Goal: Transaction & Acquisition: Purchase product/service

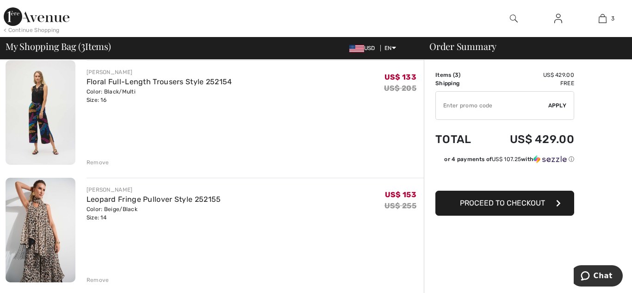
scroll to position [130, 0]
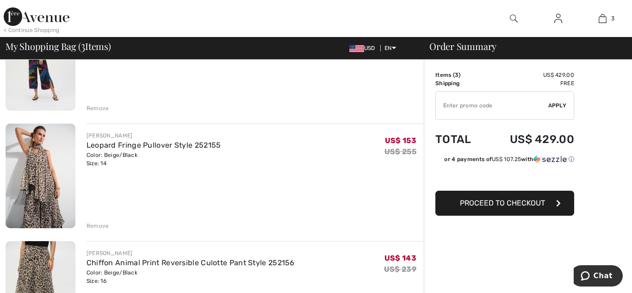
click at [502, 206] on span "Proceed to Checkout" at bounding box center [502, 203] width 85 height 9
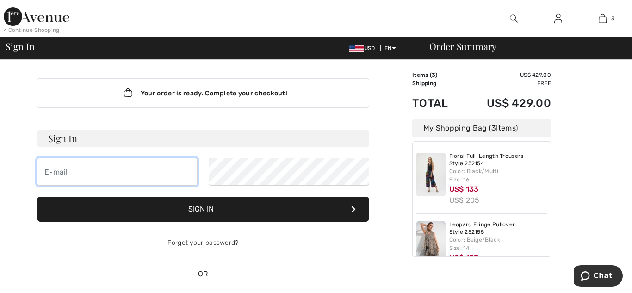
click at [93, 175] on input "email" at bounding box center [117, 172] width 161 height 28
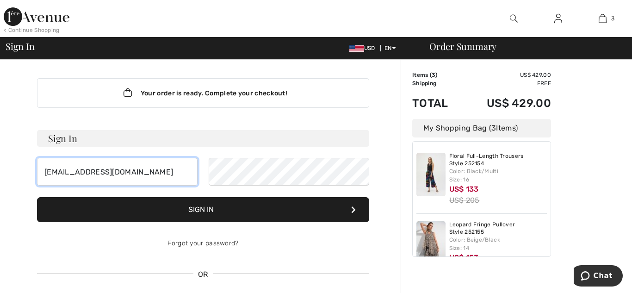
click at [150, 169] on input "dianerajcic@gmail.com" at bounding box center [117, 172] width 161 height 28
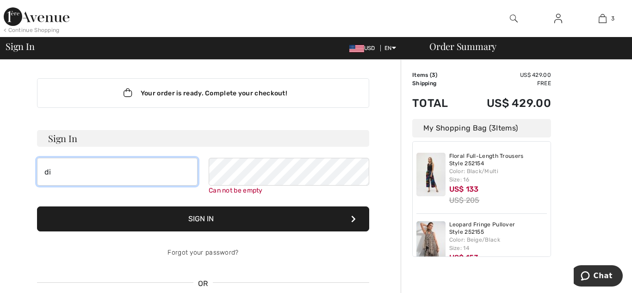
type input "d"
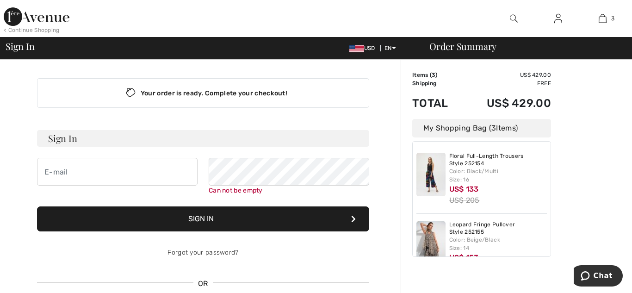
click at [306, 250] on div "Forgot your password?" at bounding box center [203, 253] width 332 height 28
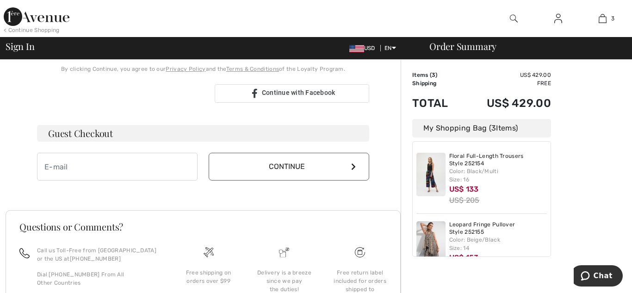
scroll to position [235, 0]
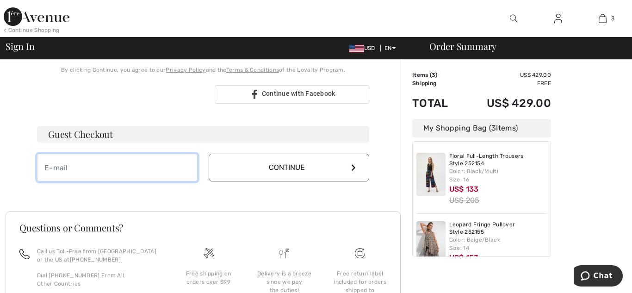
click at [115, 165] on input "email" at bounding box center [117, 168] width 161 height 28
type input "dianerajcic@gmail.com"
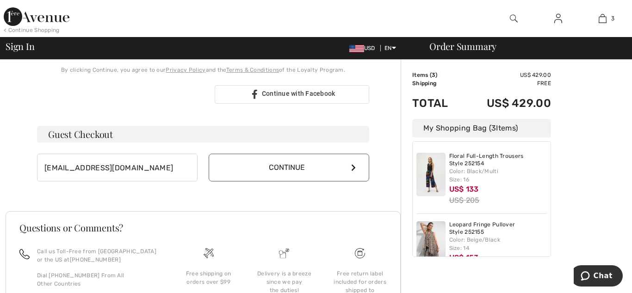
click at [292, 165] on button "Continue" at bounding box center [289, 168] width 161 height 28
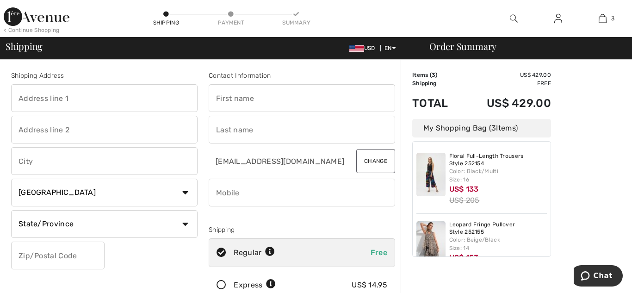
click at [107, 102] on input "text" at bounding box center [104, 98] width 187 height 28
type input "637 Estates Drive"
click at [83, 163] on input "text" at bounding box center [104, 161] width 187 height 28
type input "Gulf Shores"
click at [44, 222] on select "State/Province Alberta British Columbia Manitoba New Brunswick Newfoundland and…" at bounding box center [104, 224] width 187 height 28
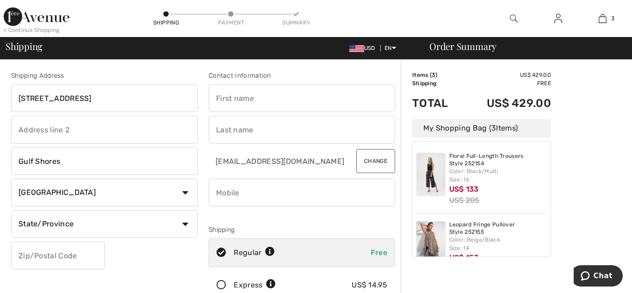
click at [175, 247] on div "Shipping Address 637 Estates Drive Gulf Shores Country Canada United States Afg…" at bounding box center [105, 187] width 198 height 232
click at [183, 189] on select "Country Canada United States Afghanistan Aland Islands Albania Algeria American…" at bounding box center [104, 193] width 187 height 28
select select "US"
click at [11, 179] on select "Country Canada United States Afghanistan Aland Islands Albania Algeria American…" at bounding box center [104, 193] width 187 height 28
click at [78, 222] on select "State/Province Alabama Alaska American Samoa Arizona Arkansas California Colora…" at bounding box center [104, 224] width 187 height 28
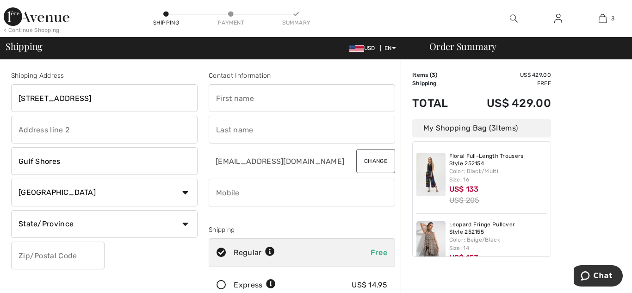
select select "AL"
click at [11, 210] on select "State/Province Alabama Alaska American Samoa Arizona Arkansas California Colora…" at bounding box center [104, 224] width 187 height 28
click at [48, 254] on input "text" at bounding box center [58, 256] width 94 height 28
type input "36542"
click at [254, 95] on input "text" at bounding box center [302, 98] width 187 height 28
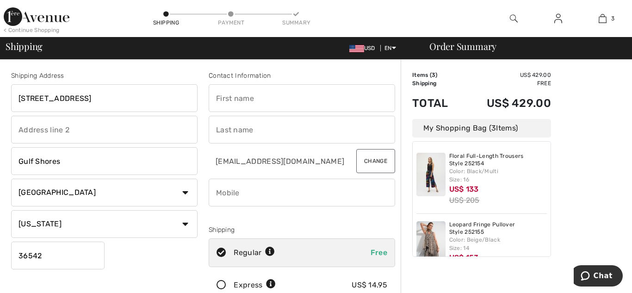
click at [254, 95] on input "text" at bounding box center [302, 98] width 187 height 28
type input "Diane"
click at [232, 134] on input "text" at bounding box center [302, 130] width 187 height 28
type input "Rajcic"
click at [229, 193] on input "phone" at bounding box center [302, 193] width 187 height 28
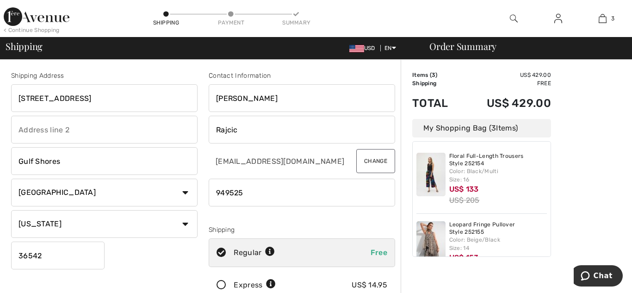
type input "9495258919"
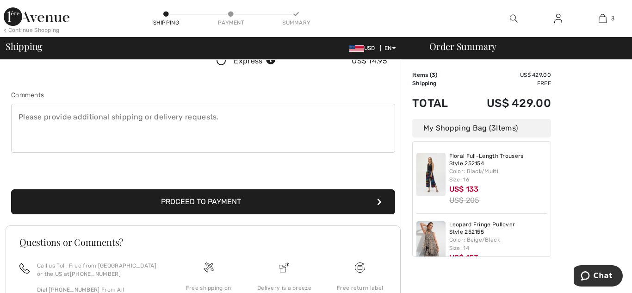
scroll to position [227, 0]
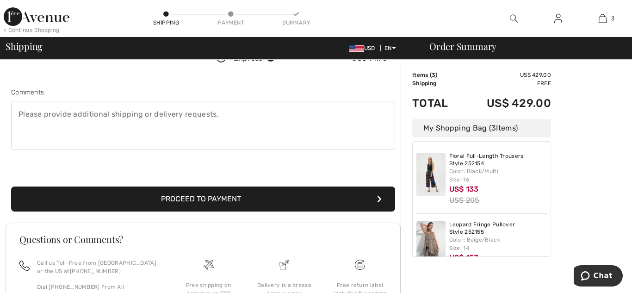
click at [211, 196] on button "Proceed to Payment" at bounding box center [203, 199] width 384 height 25
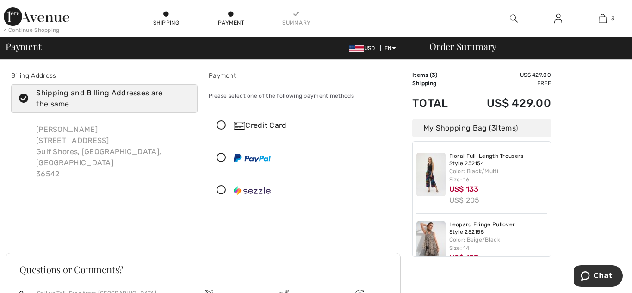
click at [219, 125] on icon at bounding box center [221, 126] width 25 height 10
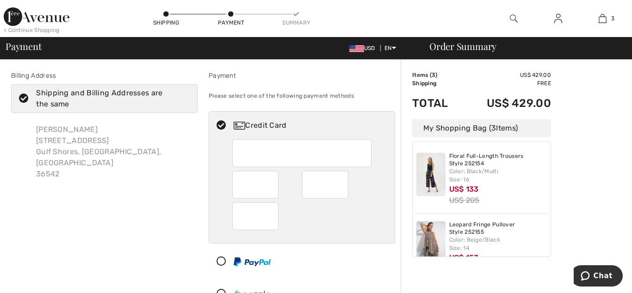
type input "07"
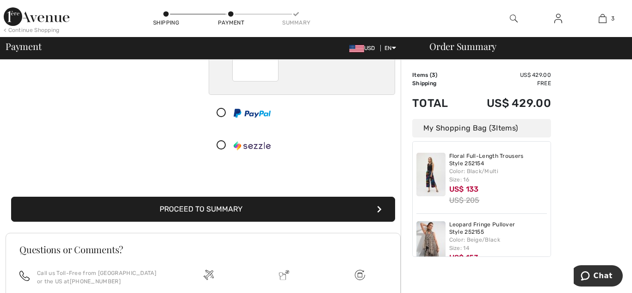
scroll to position [155, 0]
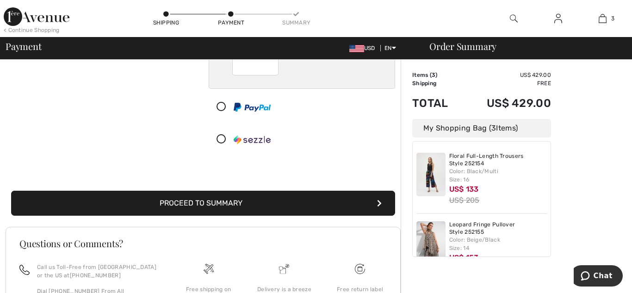
click at [215, 201] on button "Proceed to Summary" at bounding box center [203, 203] width 384 height 25
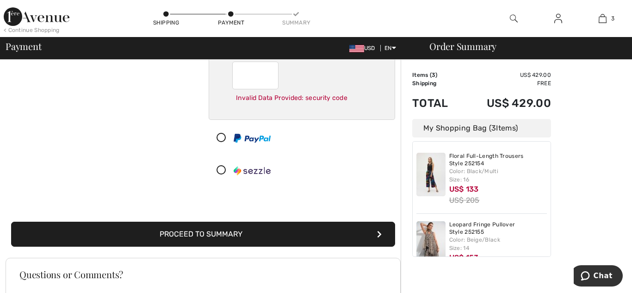
scroll to position [146, 0]
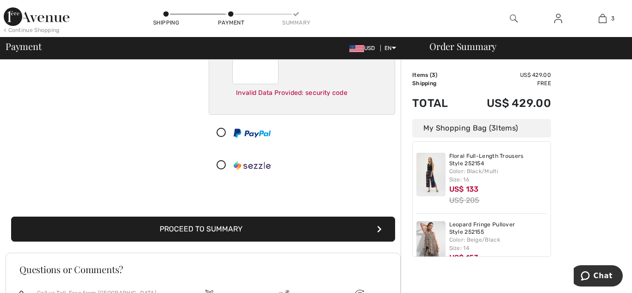
click at [326, 229] on button "Proceed to Summary" at bounding box center [203, 229] width 384 height 25
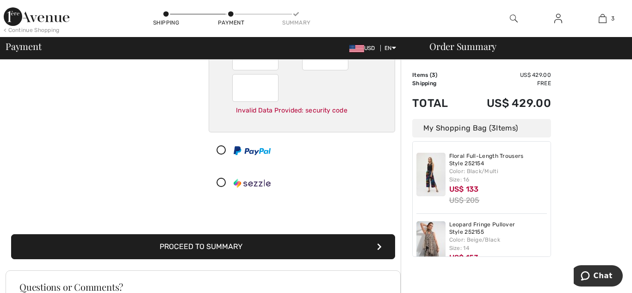
scroll to position [37, 0]
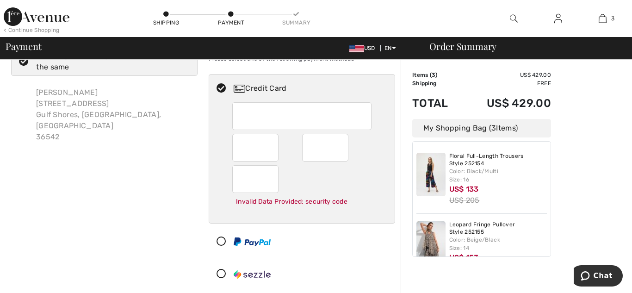
type input "2027"
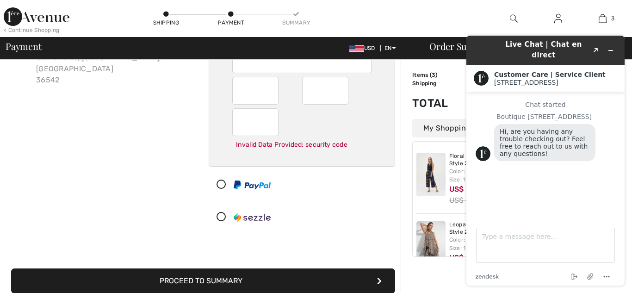
scroll to position [137, 0]
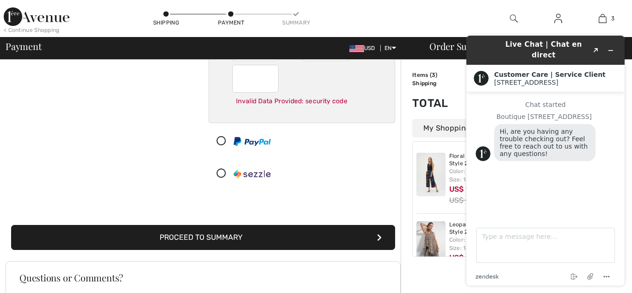
click at [238, 233] on button "Proceed to Summary" at bounding box center [203, 237] width 384 height 25
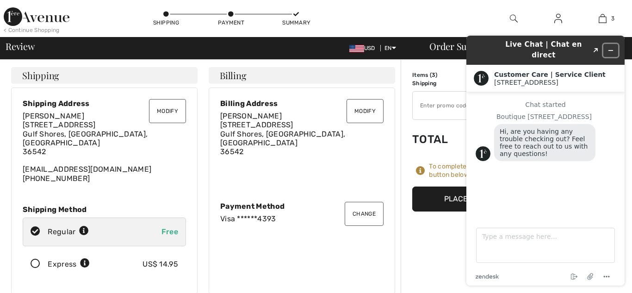
click at [609, 47] on icon "Minimize widget" at bounding box center [611, 50] width 6 height 6
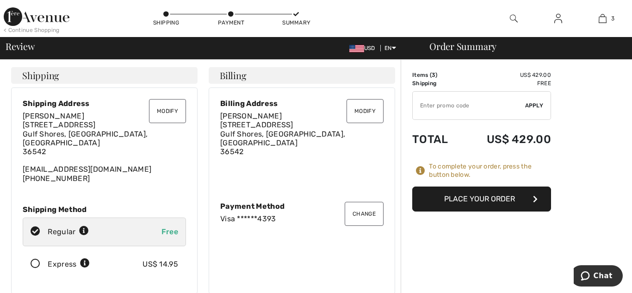
click at [480, 194] on button "Place Your Order" at bounding box center [481, 199] width 139 height 25
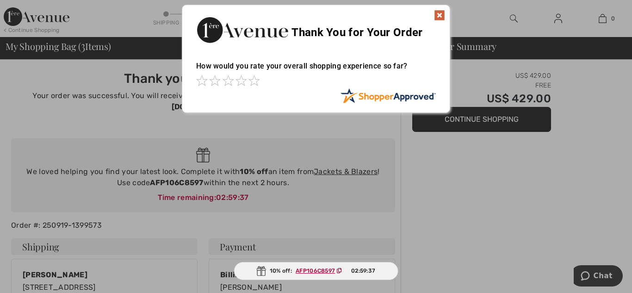
click at [440, 14] on img at bounding box center [439, 15] width 11 height 11
